Goal: Transaction & Acquisition: Register for event/course

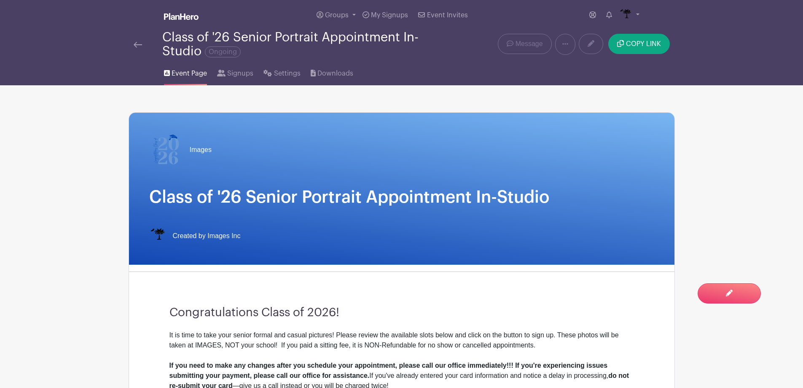
click at [138, 43] on img at bounding box center [138, 45] width 8 height 6
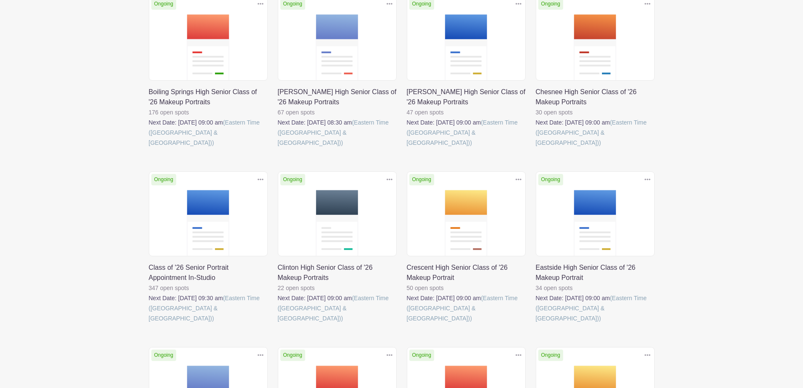
scroll to position [169, 0]
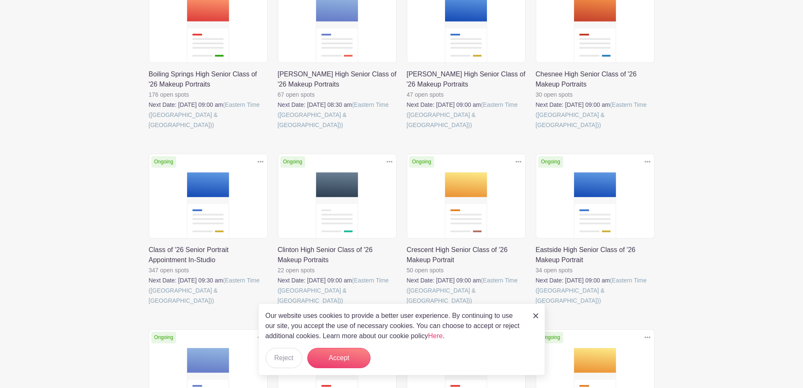
click at [536, 305] on link at bounding box center [536, 305] width 0 height 0
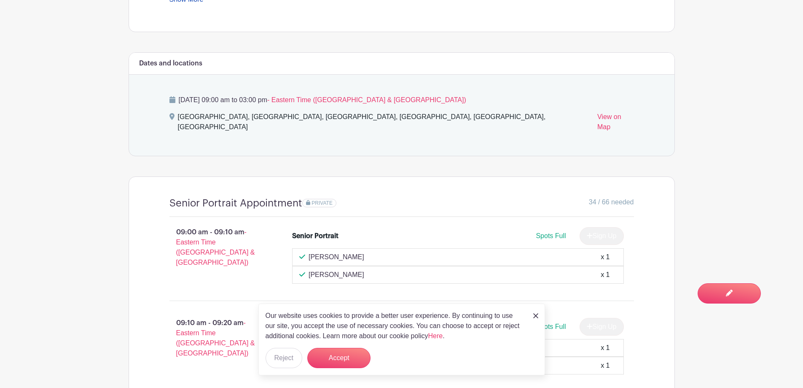
scroll to position [464, 0]
click at [347, 356] on button "Accept" at bounding box center [338, 358] width 63 height 20
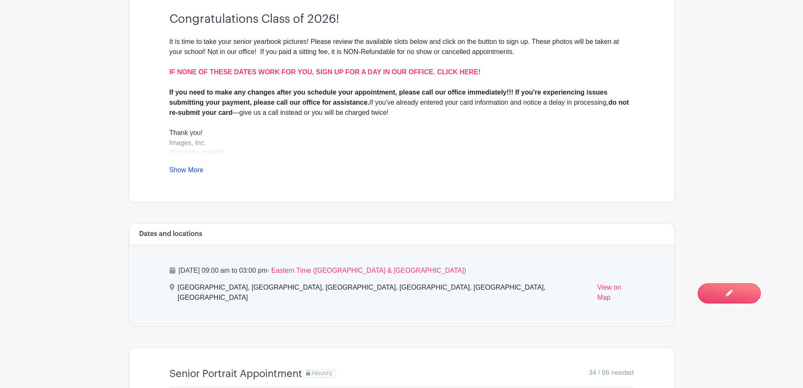
scroll to position [295, 0]
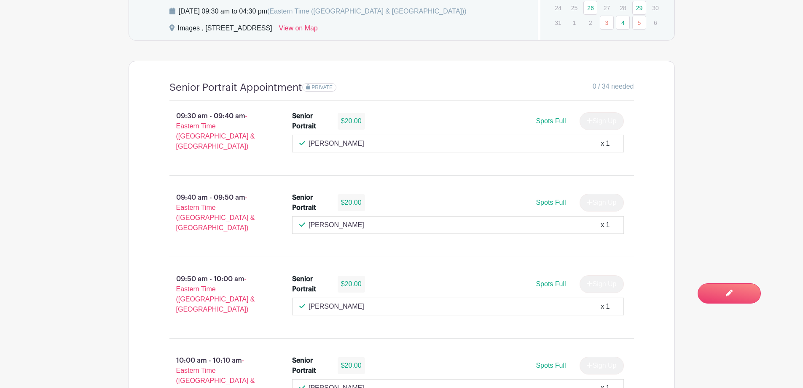
scroll to position [464, 0]
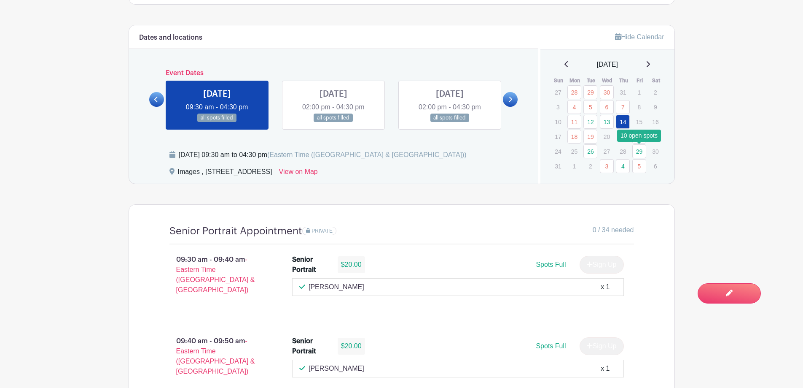
click at [644, 152] on link "29" at bounding box center [640, 151] width 14 height 14
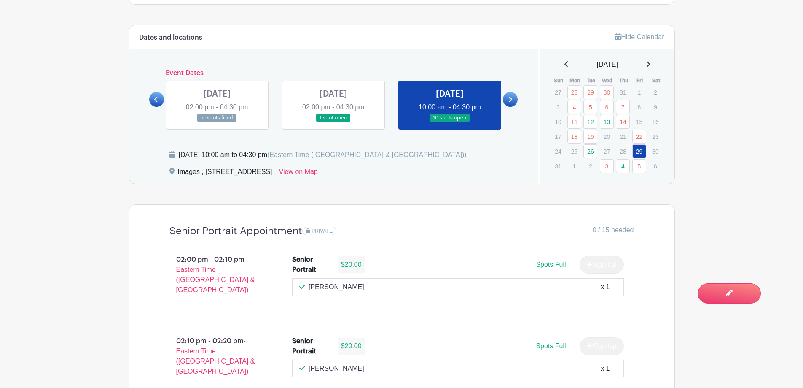
click at [650, 65] on icon at bounding box center [648, 64] width 3 height 6
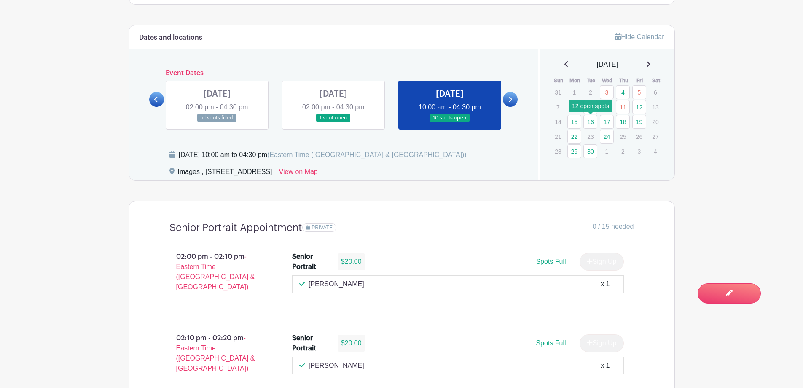
click at [591, 124] on link "16" at bounding box center [591, 122] width 14 height 14
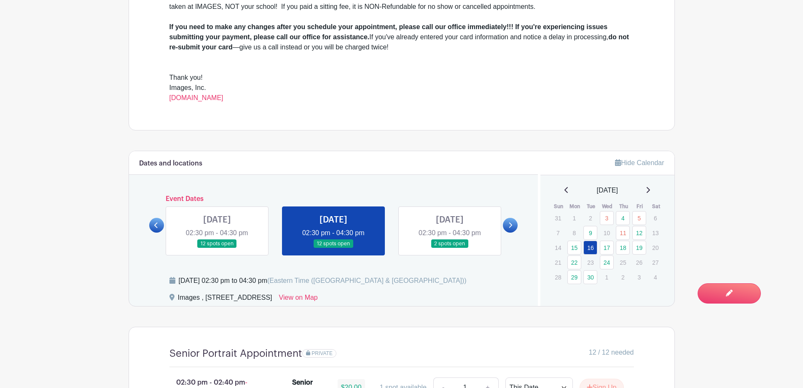
scroll to position [337, 0]
click at [626, 248] on link "18" at bounding box center [623, 248] width 14 height 14
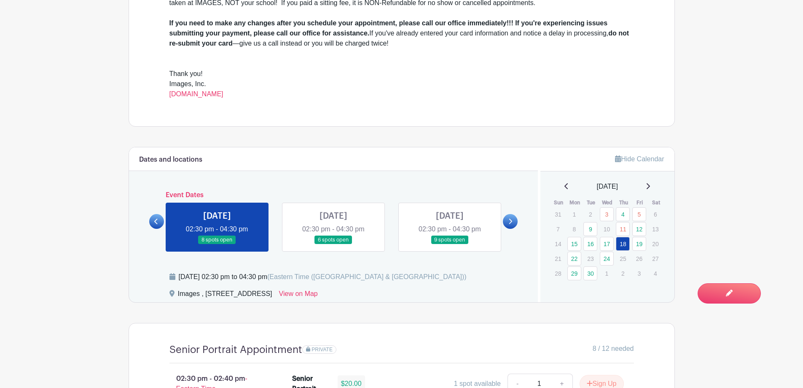
scroll to position [337, 0]
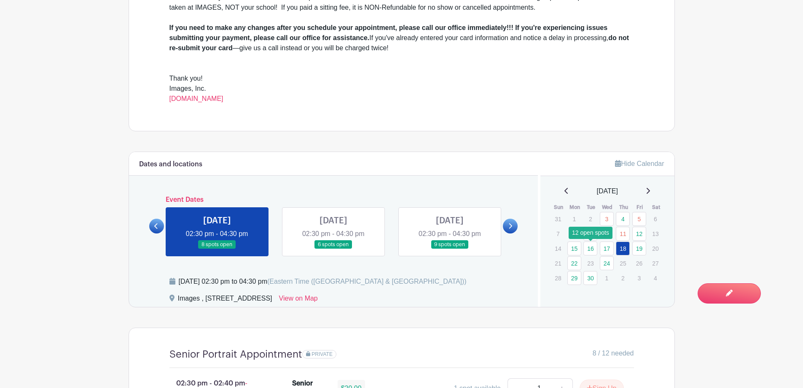
click at [590, 250] on link "16" at bounding box center [591, 248] width 14 height 14
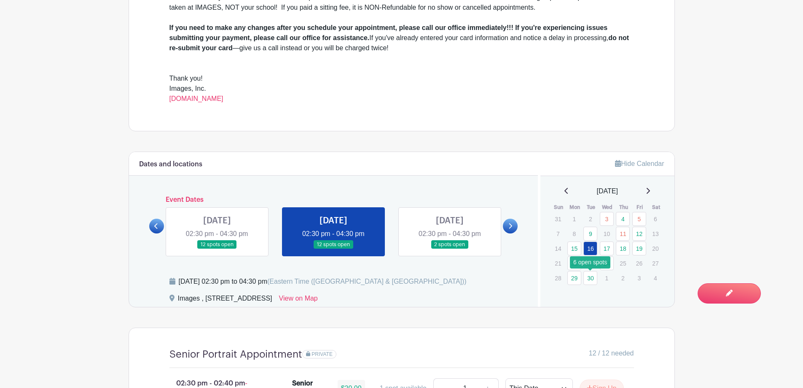
click at [596, 276] on link "30" at bounding box center [591, 278] width 14 height 14
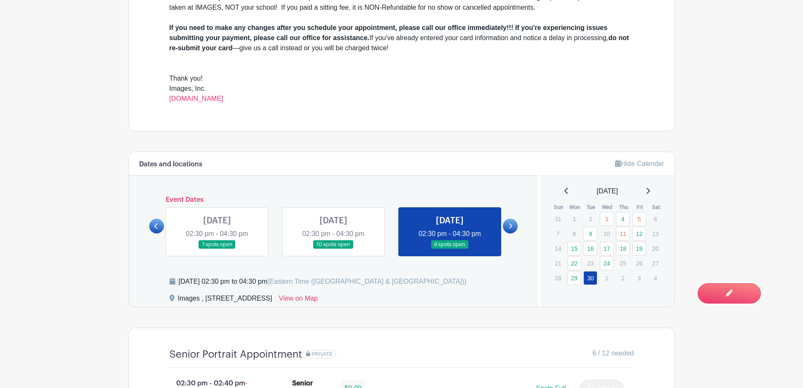
click at [650, 193] on icon at bounding box center [648, 191] width 3 height 6
click at [591, 221] on link "30" at bounding box center [591, 219] width 14 height 14
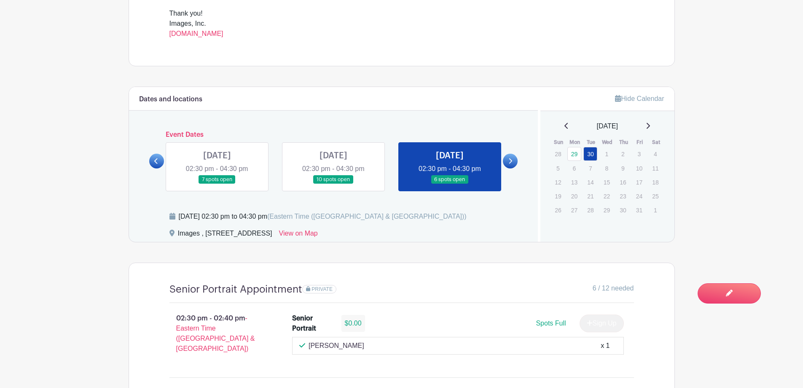
scroll to position [337, 0]
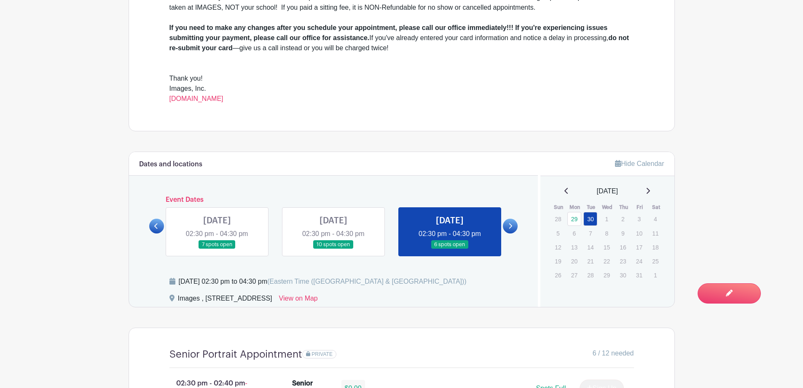
click at [565, 187] on icon at bounding box center [567, 190] width 4 height 7
click at [589, 251] on link "16" at bounding box center [591, 248] width 14 height 14
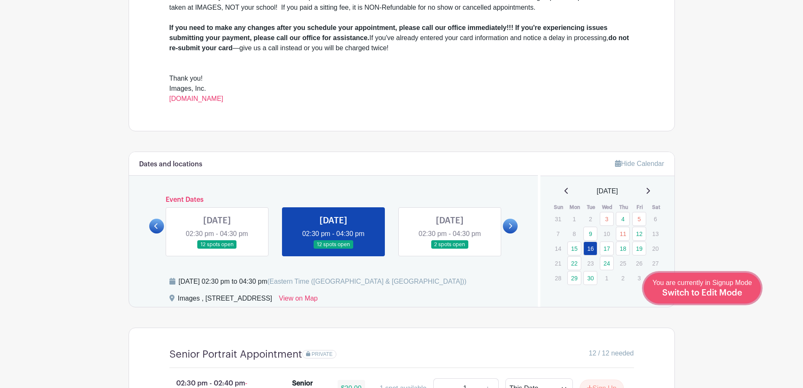
click at [714, 291] on span "Switch to Edit Mode" at bounding box center [703, 292] width 80 height 8
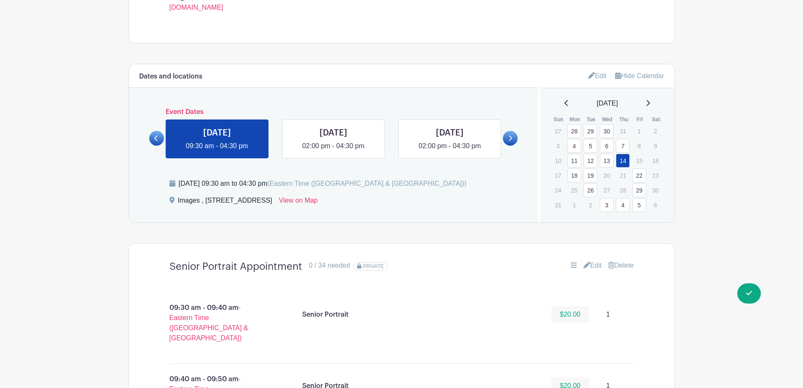
scroll to position [422, 0]
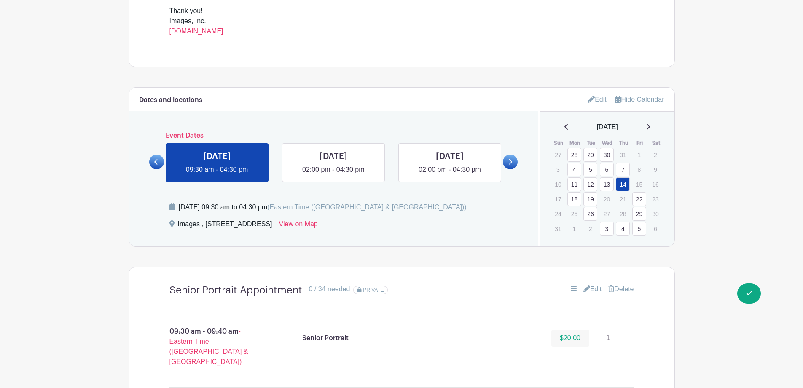
click at [650, 128] on icon at bounding box center [648, 126] width 4 height 7
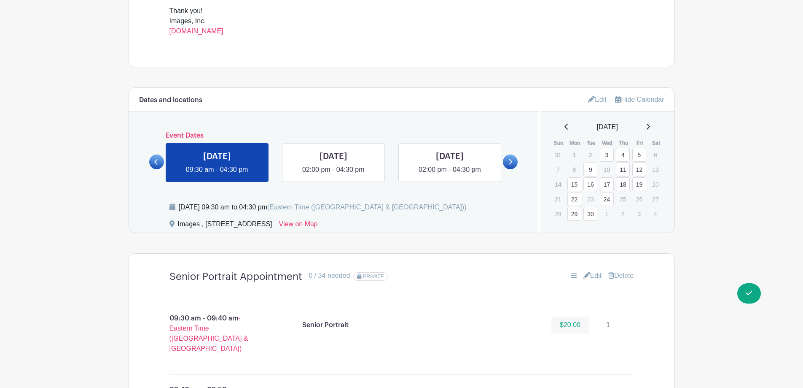
click at [588, 181] on link "16" at bounding box center [591, 184] width 14 height 14
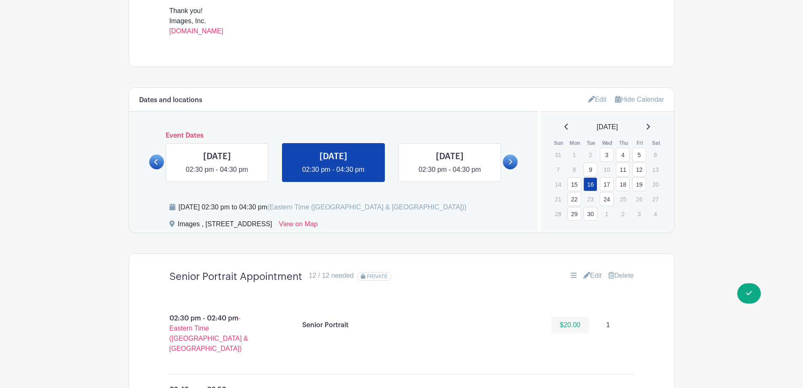
click at [590, 274] on link "Edit" at bounding box center [593, 275] width 19 height 10
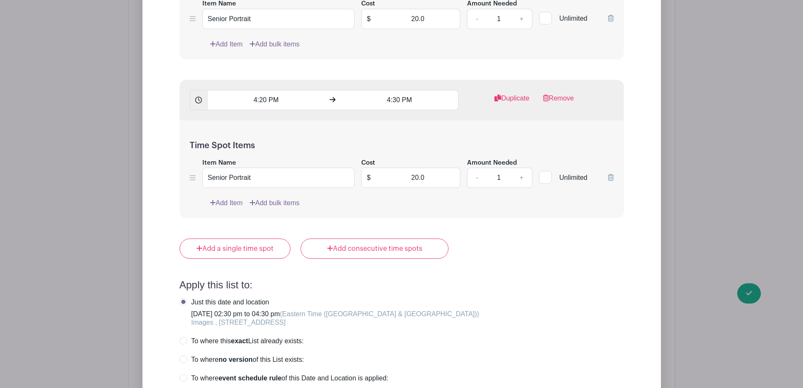
scroll to position [2488, 0]
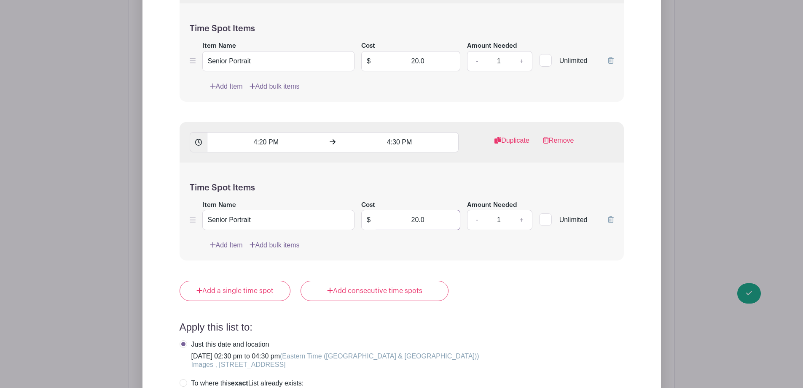
drag, startPoint x: 404, startPoint y: 218, endPoint x: 446, endPoint y: 216, distance: 42.2
click at [446, 216] on input "20.0" at bounding box center [418, 220] width 85 height 20
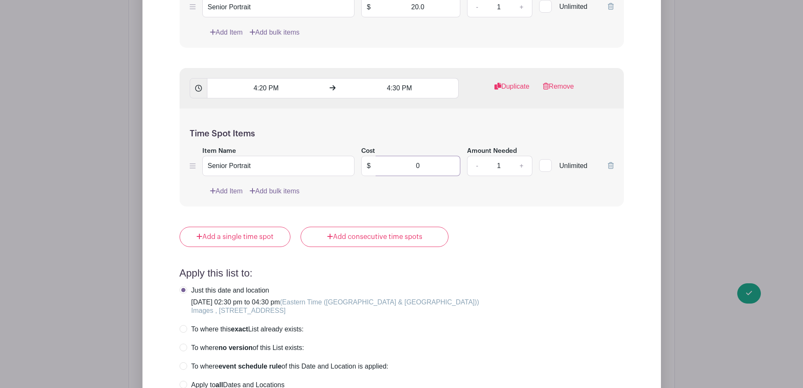
scroll to position [2657, 0]
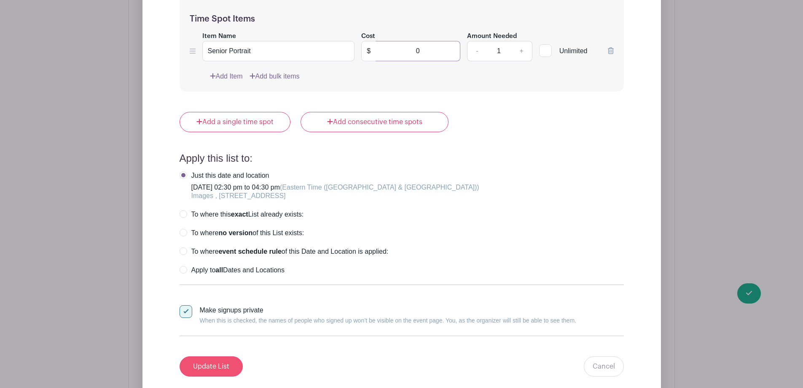
type input "0"
click at [211, 361] on input "Update List" at bounding box center [211, 366] width 63 height 20
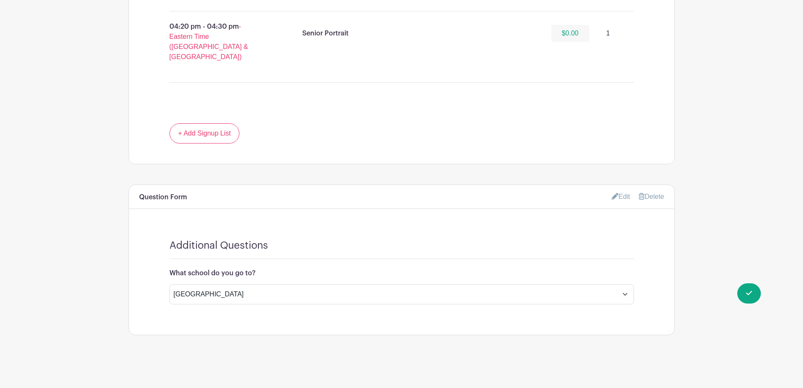
scroll to position [1376, 0]
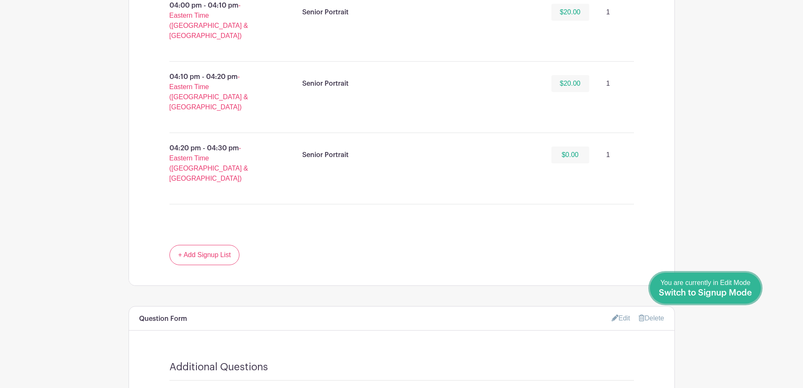
click at [747, 293] on span "Switch to Signup Mode" at bounding box center [705, 292] width 93 height 8
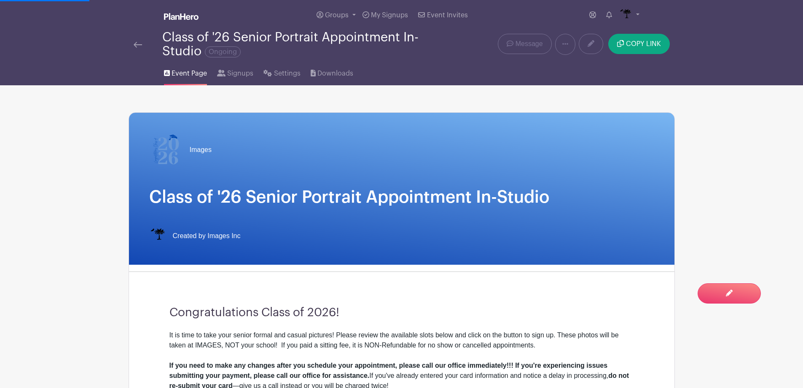
scroll to position [295, 0]
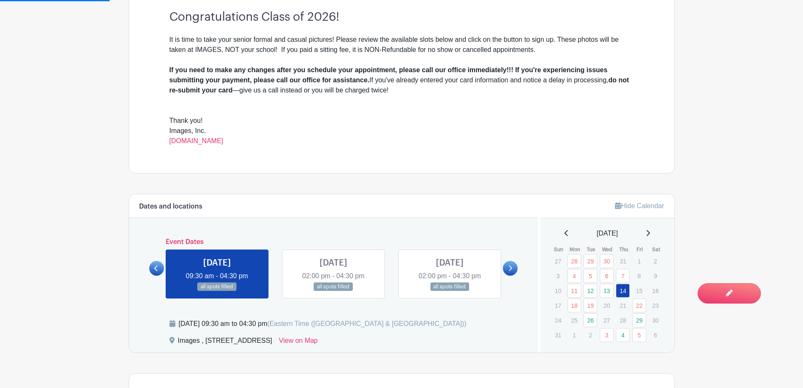
click at [647, 232] on div "[DATE]" at bounding box center [608, 233] width 114 height 10
click at [655, 232] on div "[DATE]" at bounding box center [608, 233] width 114 height 10
click at [653, 232] on div "[DATE]" at bounding box center [608, 233] width 114 height 10
click at [650, 232] on icon at bounding box center [648, 232] width 4 height 7
click at [596, 294] on link "16" at bounding box center [591, 290] width 14 height 14
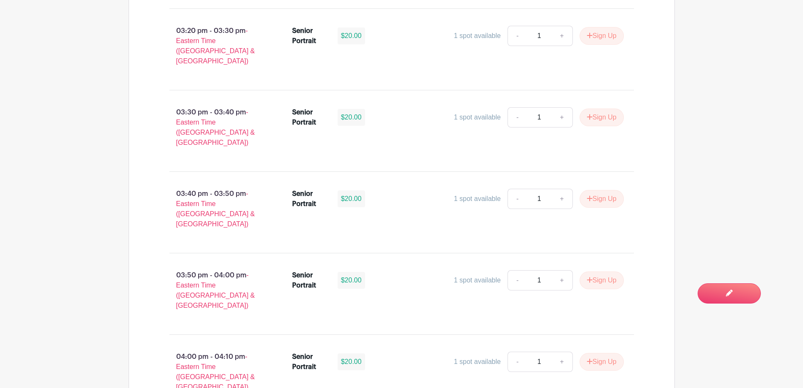
scroll to position [1350, 0]
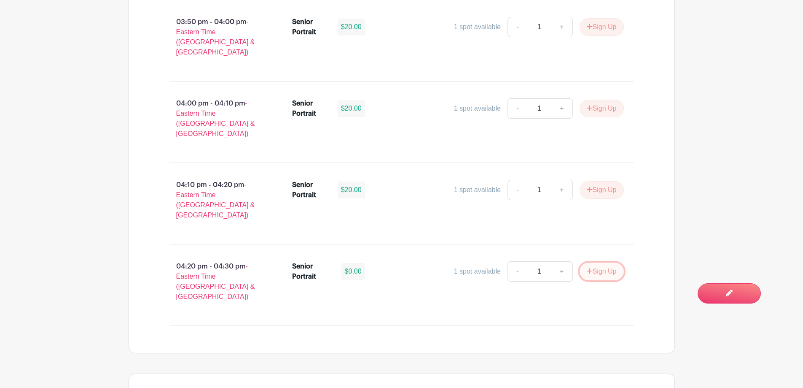
click at [609, 262] on button "Sign Up" at bounding box center [602, 271] width 44 height 18
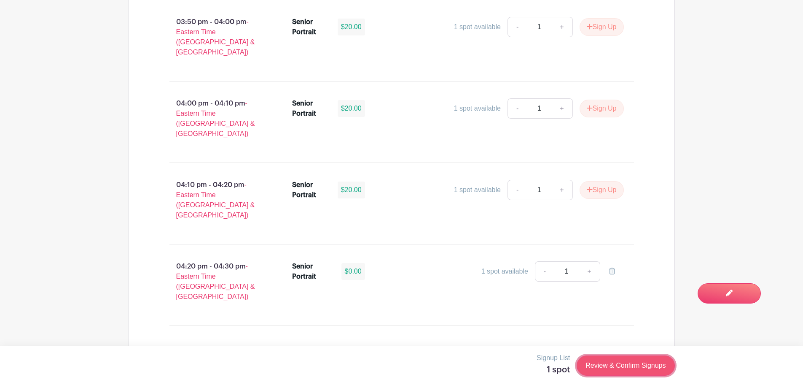
click at [613, 366] on link "Review & Confirm Signups" at bounding box center [626, 365] width 98 height 20
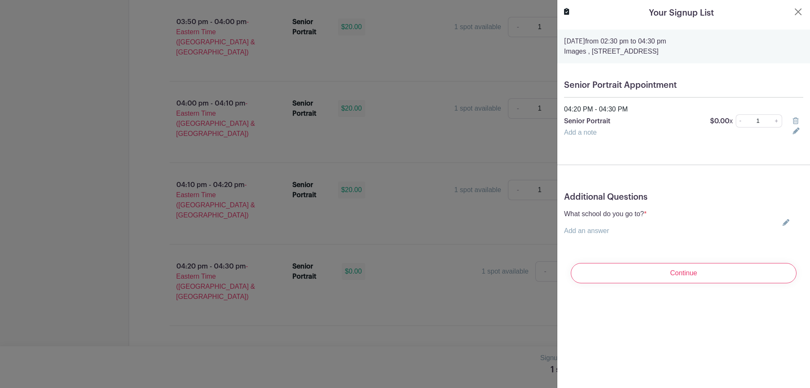
click at [782, 221] on icon at bounding box center [785, 222] width 7 height 7
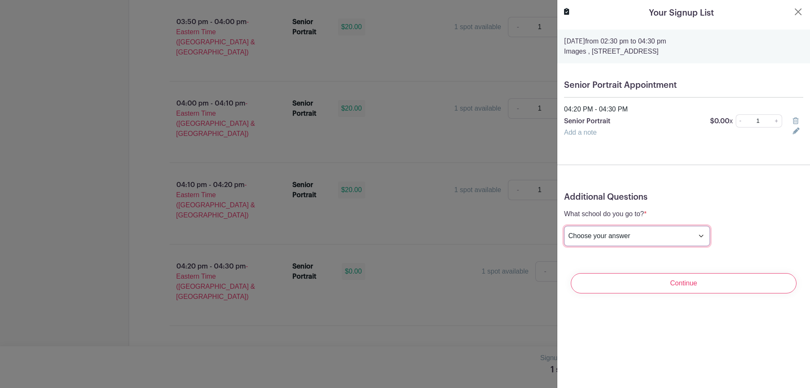
click at [665, 240] on select "Choose your answer [GEOGRAPHIC_DATA] High [PERSON_NAME] High [PERSON_NAME] High…" at bounding box center [637, 236] width 146 height 20
select select "3950"
click at [564, 226] on select "Choose your answer [GEOGRAPHIC_DATA] High [PERSON_NAME] High [PERSON_NAME] High…" at bounding box center [637, 236] width 146 height 20
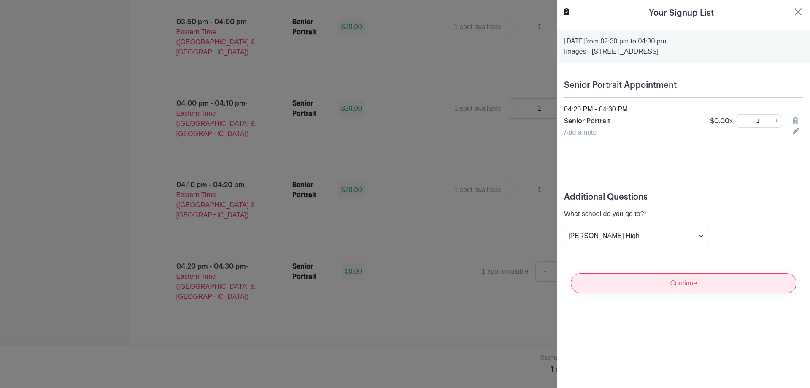
click at [655, 282] on input "Continue" at bounding box center [684, 283] width 226 height 20
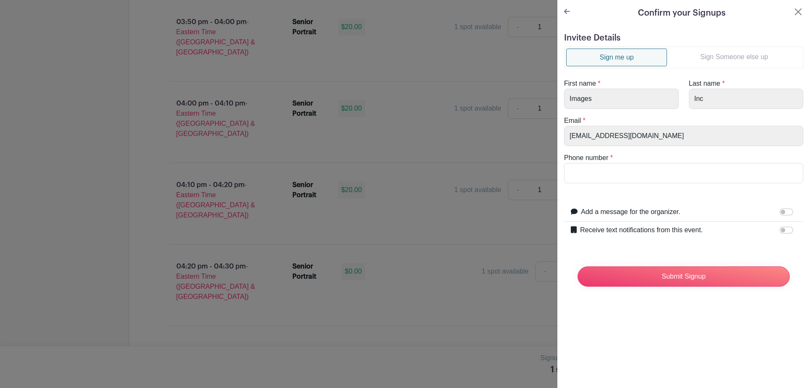
click at [745, 61] on link "Sign Someone else up" at bounding box center [734, 57] width 134 height 17
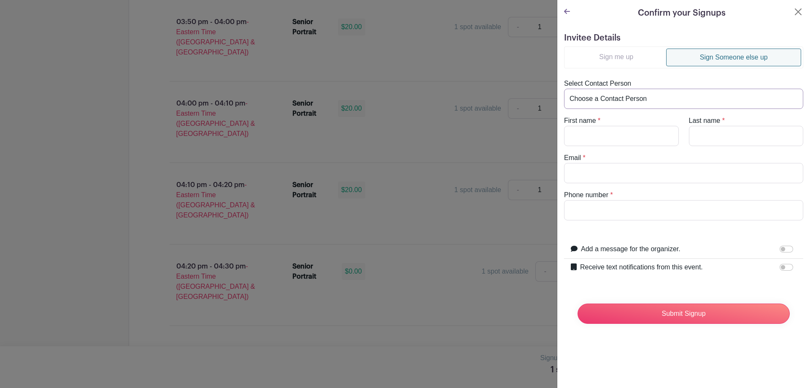
click at [642, 97] on select "Choose a Contact Person [PERSON_NAME] ([EMAIL_ADDRESS][DOMAIN_NAME]) [PERSON_NA…" at bounding box center [683, 99] width 239 height 20
select select "[EMAIL_ADDRESS][DOMAIN_NAME]"
click at [564, 89] on select "Choose a Contact Person [PERSON_NAME] ([EMAIL_ADDRESS][DOMAIN_NAME]) [PERSON_NA…" at bounding box center [683, 99] width 239 height 20
type input "[PERSON_NAME]"
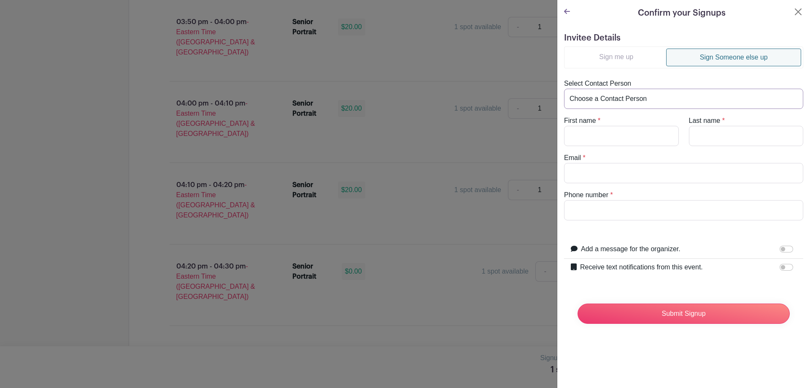
type input "[EMAIL_ADDRESS][DOMAIN_NAME]"
type input "8645676544"
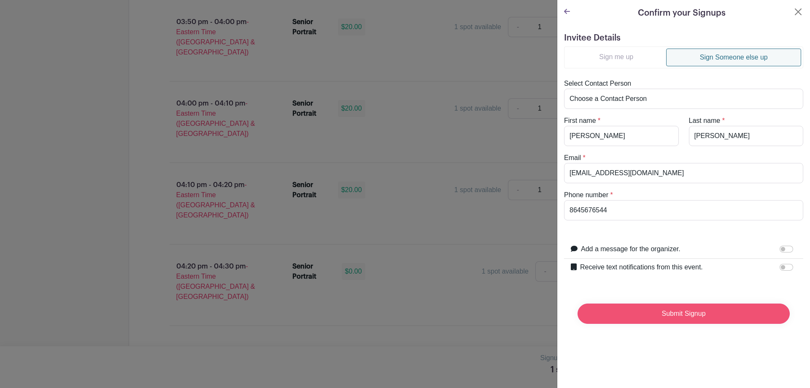
click at [674, 320] on input "Submit Signup" at bounding box center [683, 313] width 212 height 20
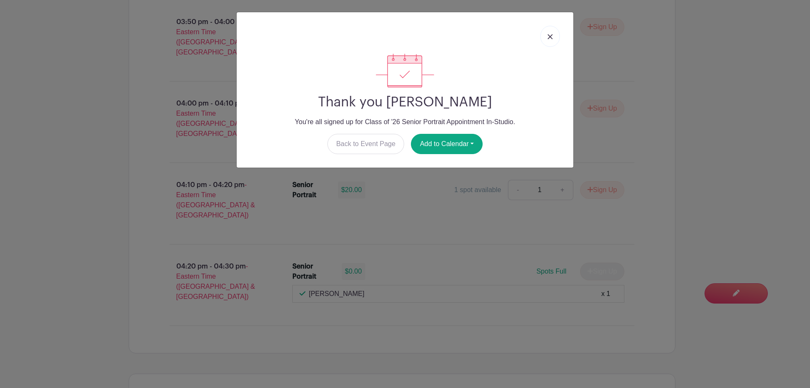
click at [552, 41] on link at bounding box center [549, 36] width 19 height 21
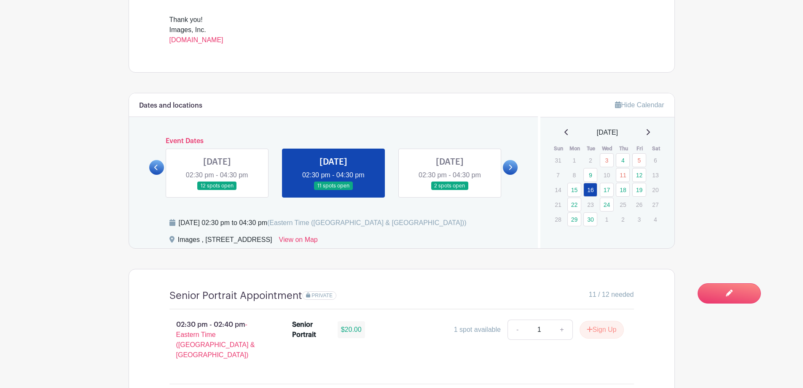
scroll to position [422, 0]
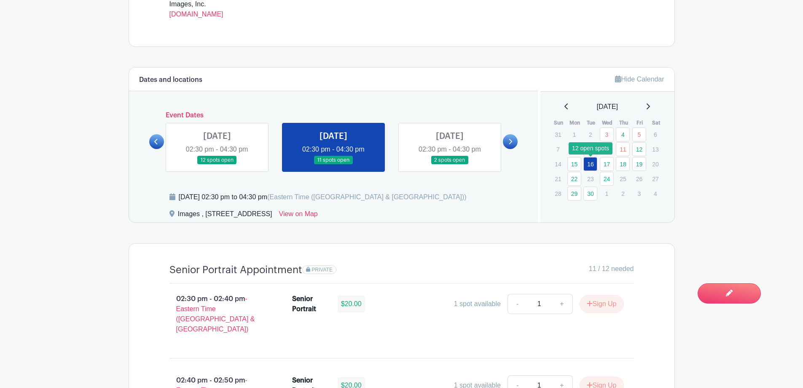
click at [591, 166] on link "16" at bounding box center [591, 164] width 14 height 14
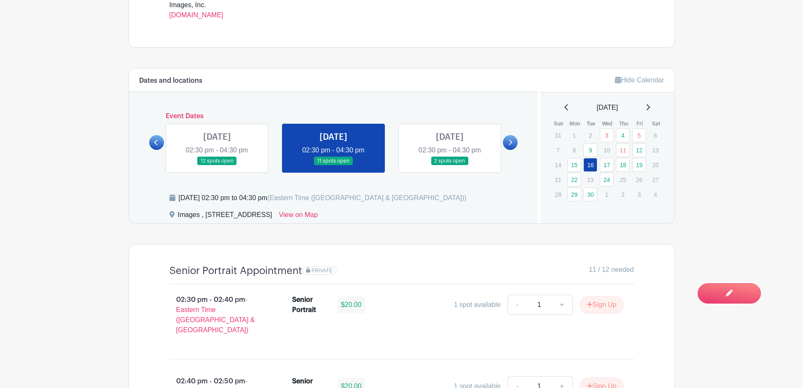
scroll to position [380, 0]
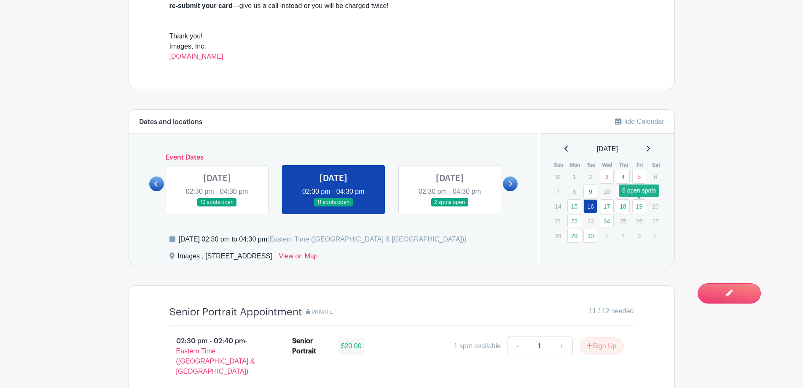
click at [638, 210] on link "19" at bounding box center [640, 206] width 14 height 14
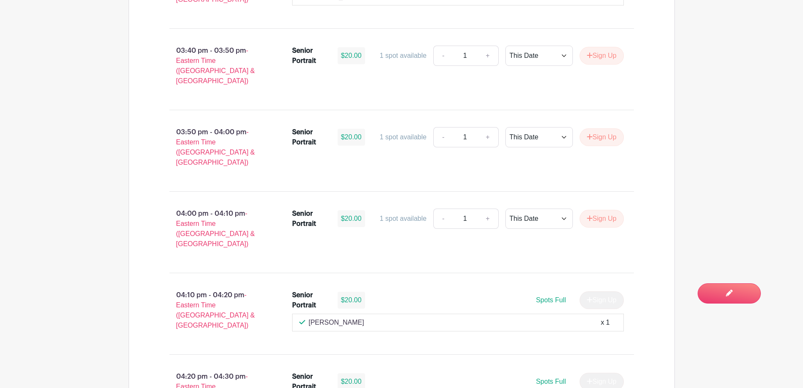
scroll to position [1197, 0]
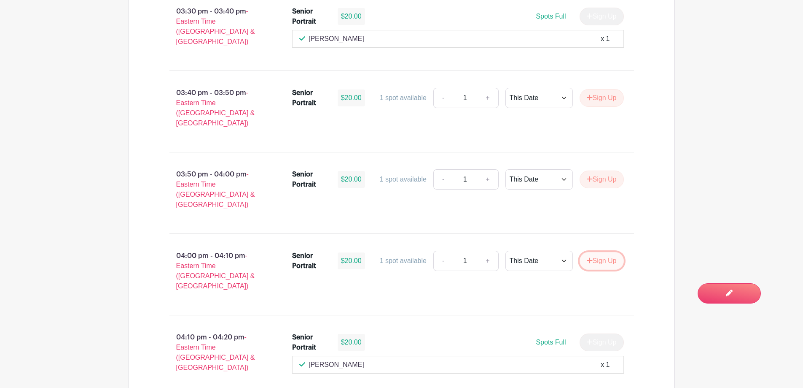
click at [601, 252] on button "Sign Up" at bounding box center [602, 261] width 44 height 18
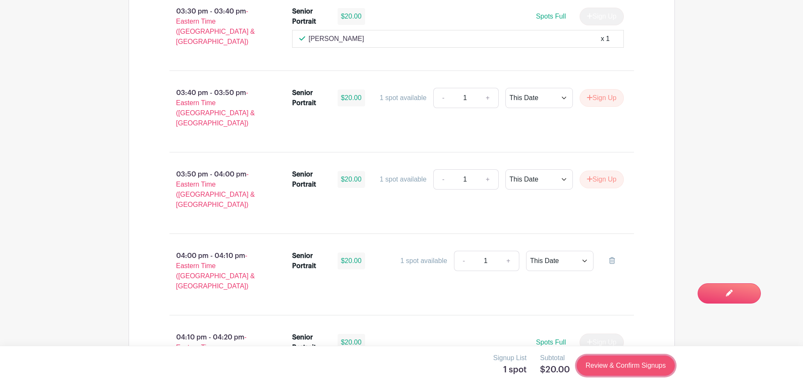
click at [620, 364] on link "Review & Confirm Signups" at bounding box center [626, 365] width 98 height 20
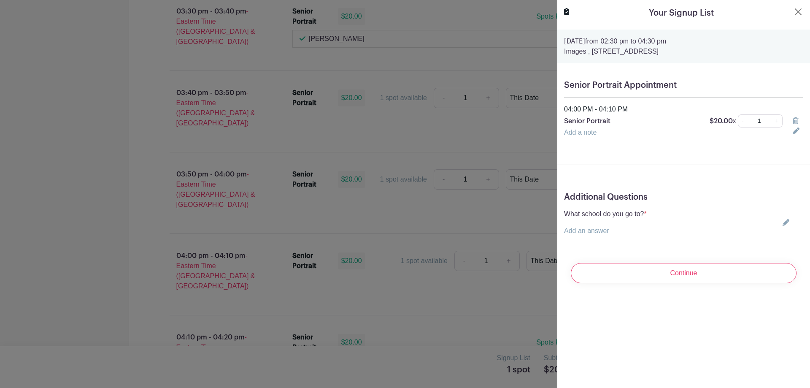
click at [782, 224] on icon at bounding box center [785, 222] width 7 height 7
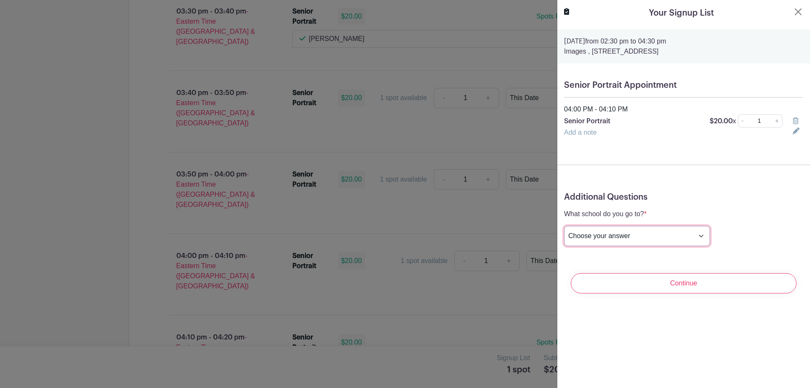
click at [664, 235] on select "Choose your answer [GEOGRAPHIC_DATA] High [PERSON_NAME] High [PERSON_NAME] High…" at bounding box center [637, 236] width 146 height 20
click at [564, 226] on select "Choose your answer [GEOGRAPHIC_DATA] High [PERSON_NAME] High [PERSON_NAME] High…" at bounding box center [637, 236] width 146 height 20
click at [653, 232] on select "Choose your answer [GEOGRAPHIC_DATA] High [PERSON_NAME] High [PERSON_NAME] High…" at bounding box center [637, 236] width 146 height 20
select select "3946"
click at [564, 226] on select "Choose your answer [GEOGRAPHIC_DATA] High [PERSON_NAME] High [PERSON_NAME] High…" at bounding box center [637, 236] width 146 height 20
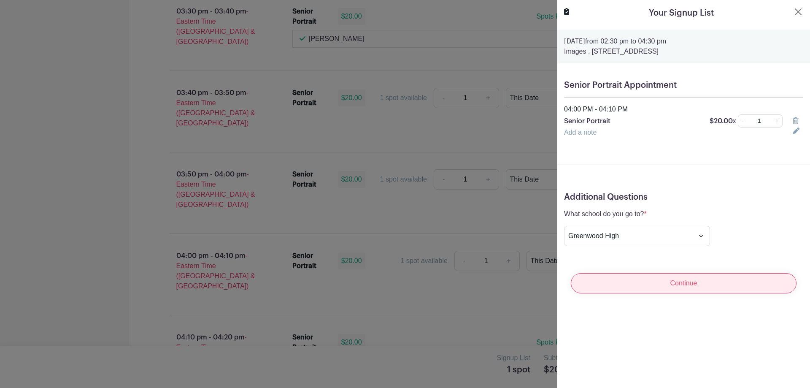
click at [650, 286] on input "Continue" at bounding box center [684, 283] width 226 height 20
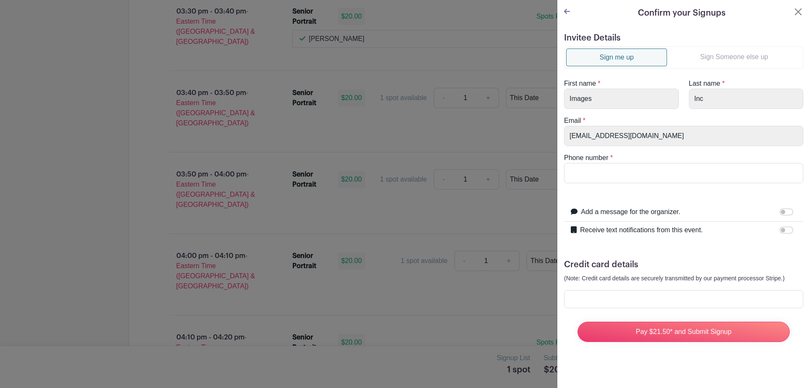
click at [740, 63] on link "Sign Someone else up" at bounding box center [734, 57] width 134 height 17
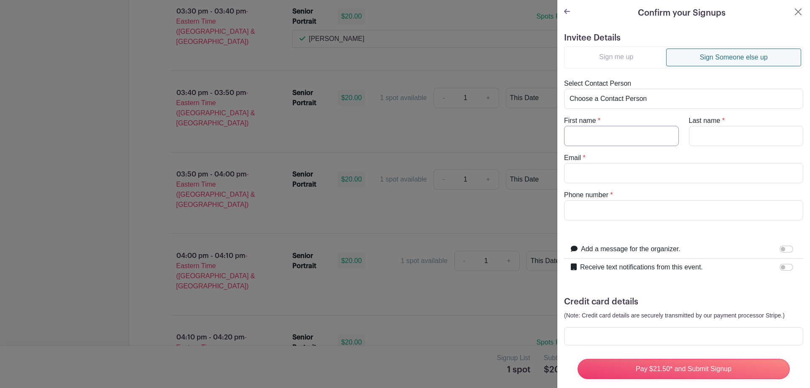
click at [652, 138] on input "First name" at bounding box center [621, 136] width 115 height 20
type input "KaZias"
type input "[PERSON_NAME]"
type input "[EMAIL_ADDRESS][DOMAIN_NAME]"
type input "8643775892"
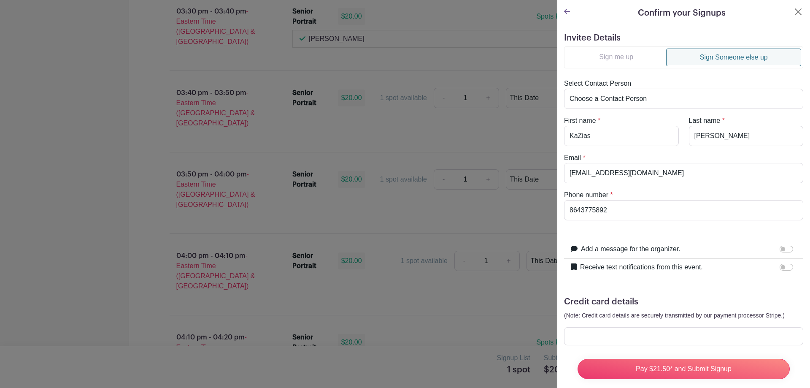
click at [605, 329] on div at bounding box center [683, 336] width 239 height 18
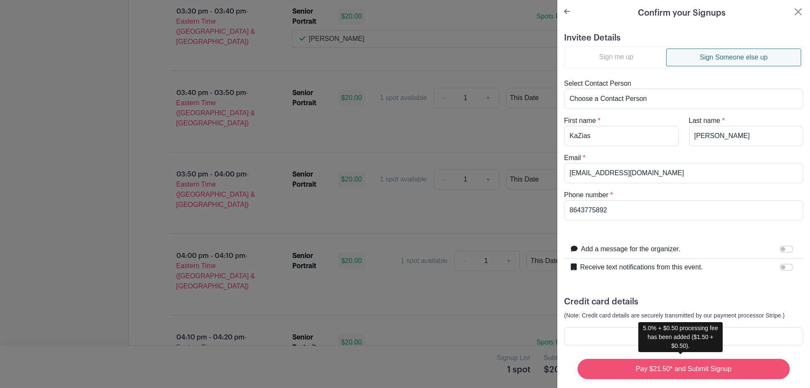
click at [648, 366] on input "Pay $21.50* and Submit Signup" at bounding box center [683, 368] width 212 height 20
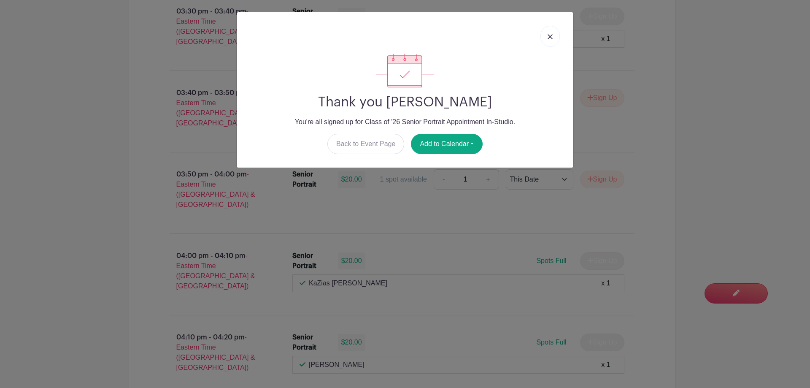
click at [550, 37] on img at bounding box center [549, 36] width 5 height 5
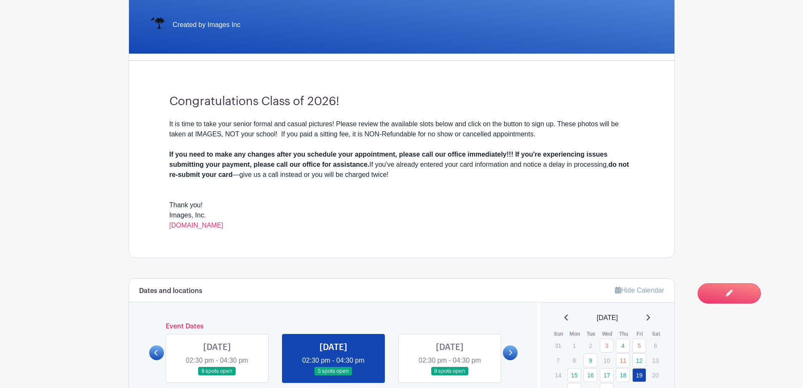
scroll to position [0, 0]
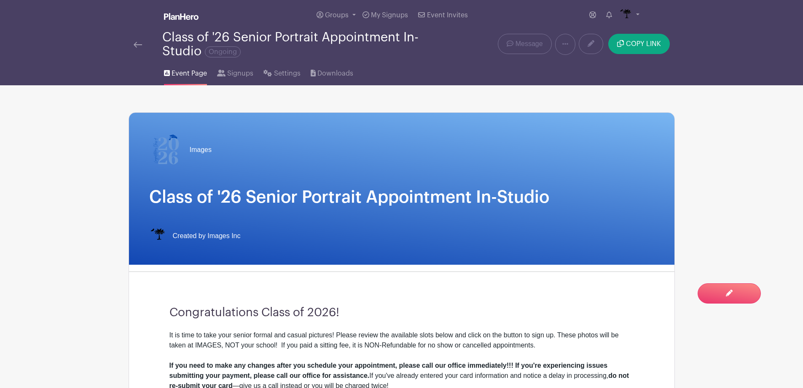
click at [146, 46] on div at bounding box center [148, 44] width 29 height 10
click at [141, 47] on img at bounding box center [138, 45] width 8 height 6
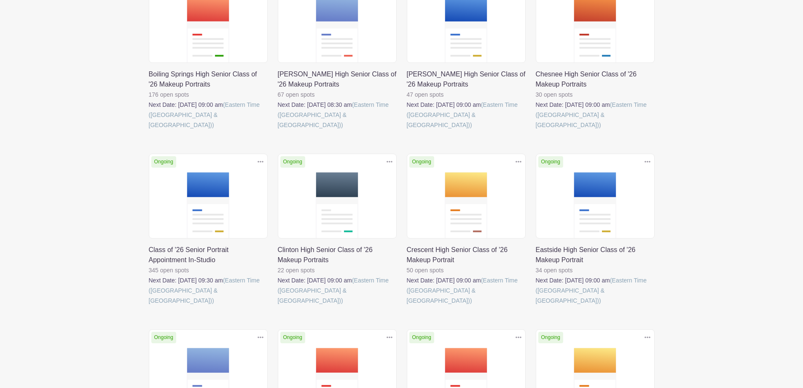
click at [149, 305] on link at bounding box center [149, 305] width 0 height 0
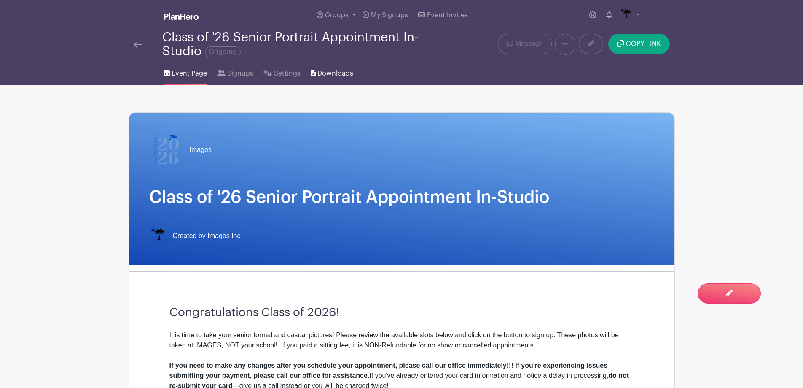
click at [322, 80] on link "Downloads" at bounding box center [332, 71] width 43 height 27
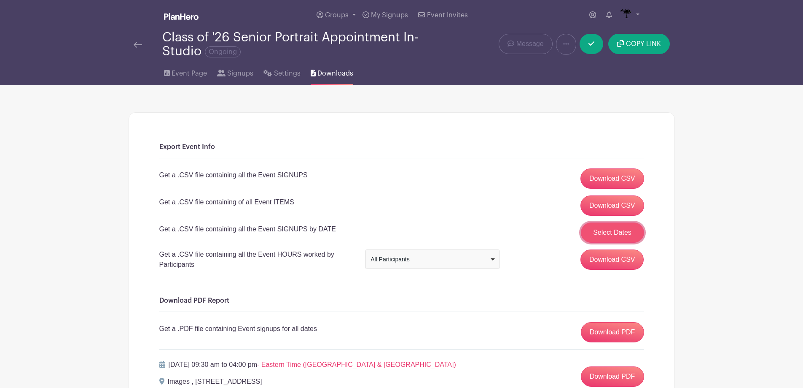
click at [615, 237] on button "Select Dates" at bounding box center [612, 232] width 63 height 20
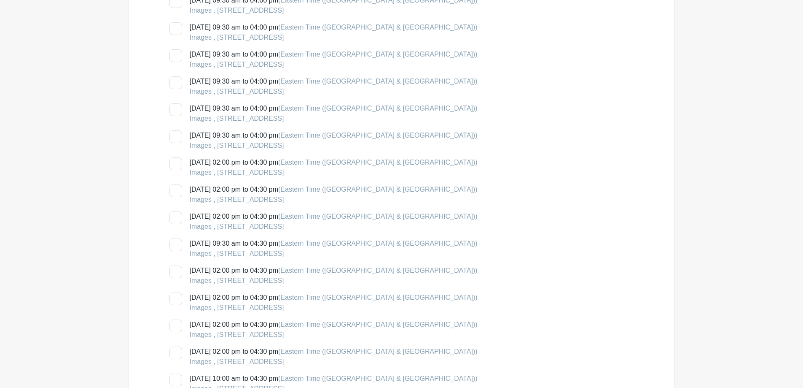
scroll to position [886, 0]
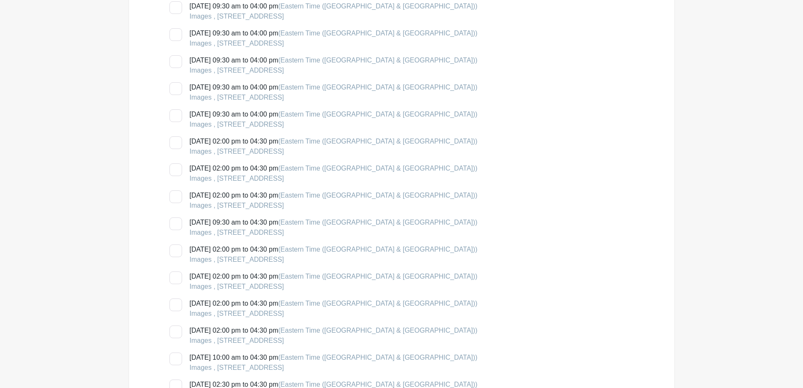
click at [176, 255] on div at bounding box center [176, 250] width 13 height 13
click at [175, 250] on input "[DATE] 02:00 pm to 04:30 pm (Eastern Time ([GEOGRAPHIC_DATA] & [GEOGRAPHIC_DATA…" at bounding box center [172, 246] width 5 height 5
checkbox input "true"
click at [175, 274] on div at bounding box center [176, 277] width 13 height 13
click at [175, 274] on input "[DATE] 02:00 pm to 04:30 pm (Eastern Time ([GEOGRAPHIC_DATA] & [GEOGRAPHIC_DATA…" at bounding box center [172, 273] width 5 height 5
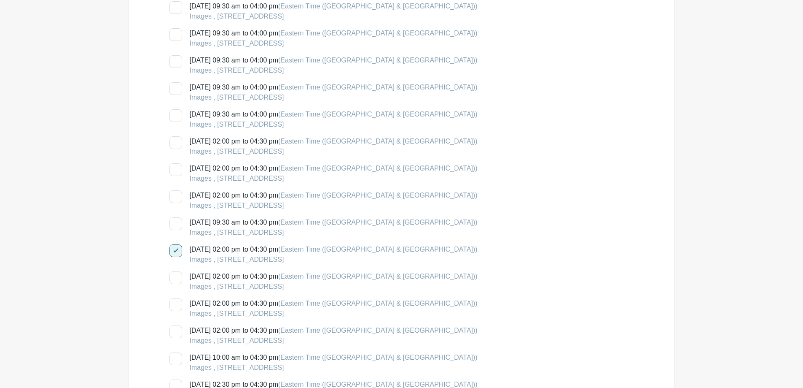
checkbox input "true"
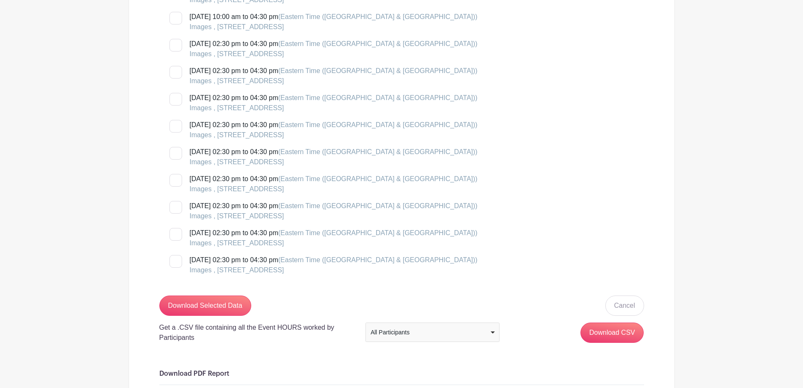
scroll to position [1561, 0]
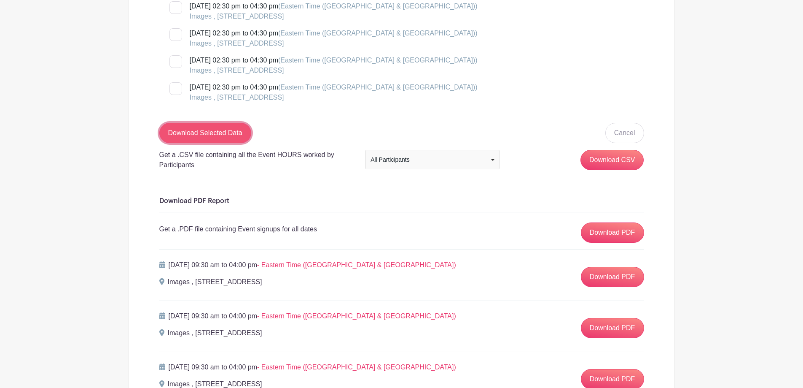
click at [221, 142] on input "Download Selected Data" at bounding box center [205, 133] width 92 height 20
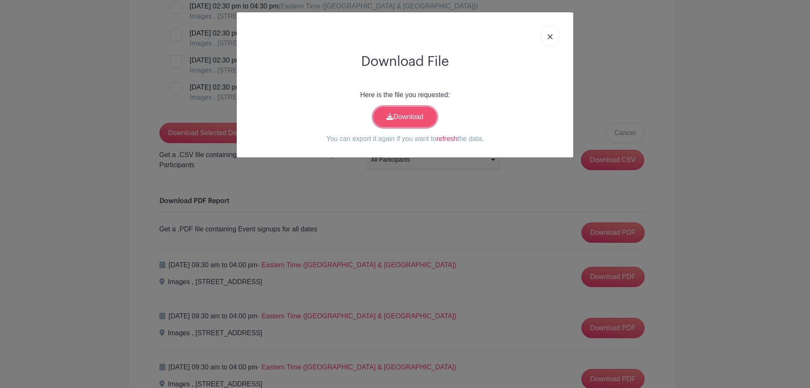
click at [388, 108] on link "Download" at bounding box center [404, 117] width 63 height 20
click at [553, 35] on link at bounding box center [549, 36] width 19 height 21
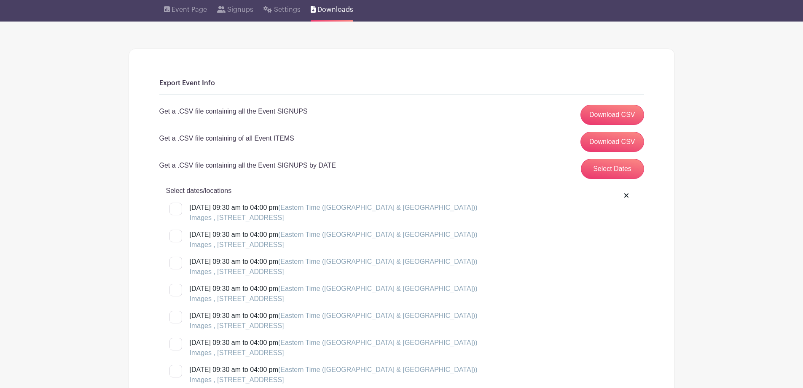
scroll to position [0, 0]
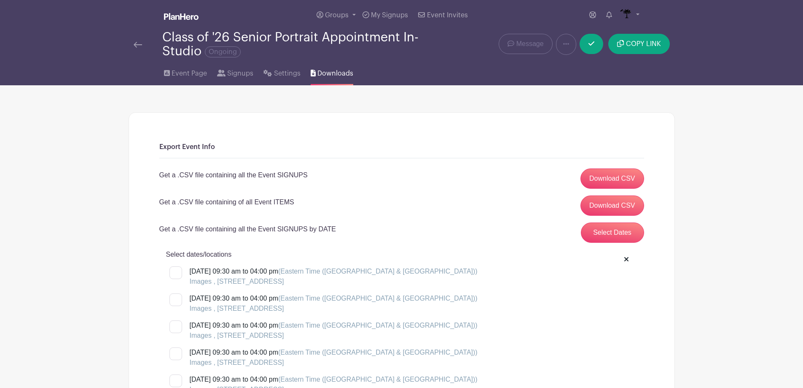
click at [141, 47] on img at bounding box center [138, 45] width 8 height 6
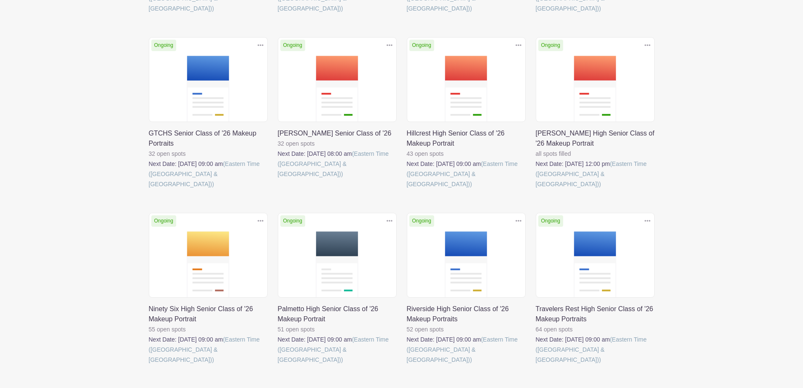
scroll to position [639, 0]
